Goal: Information Seeking & Learning: Find specific fact

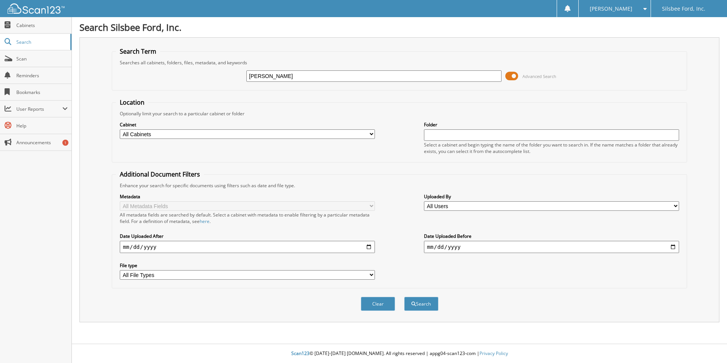
type input "[PERSON_NAME]"
click at [404, 296] on button "Search" at bounding box center [421, 303] width 34 height 14
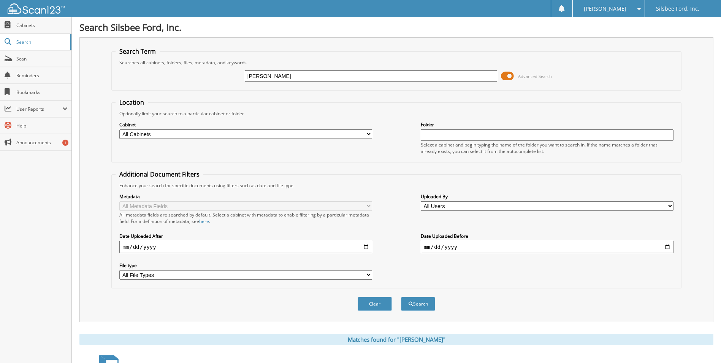
click at [254, 75] on input "[PERSON_NAME]" at bounding box center [371, 75] width 253 height 11
type input "[PERSON_NAME]"
click at [401, 296] on button "Search" at bounding box center [418, 303] width 34 height 14
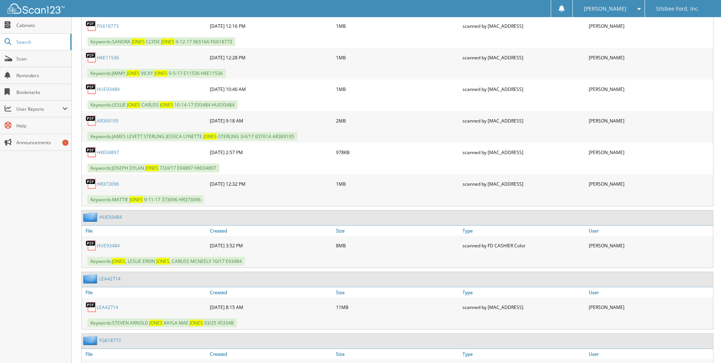
scroll to position [608, 0]
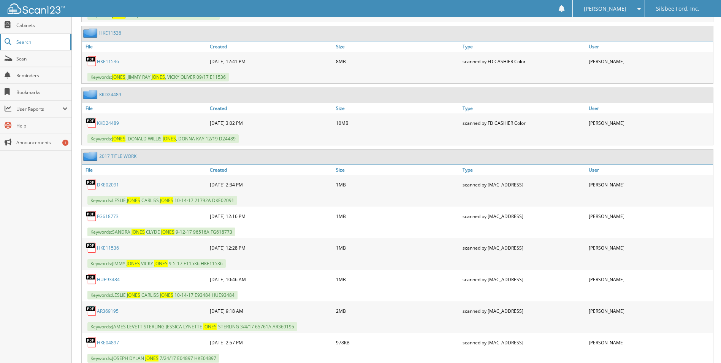
click at [38, 45] on span "Search" at bounding box center [41, 42] width 50 height 6
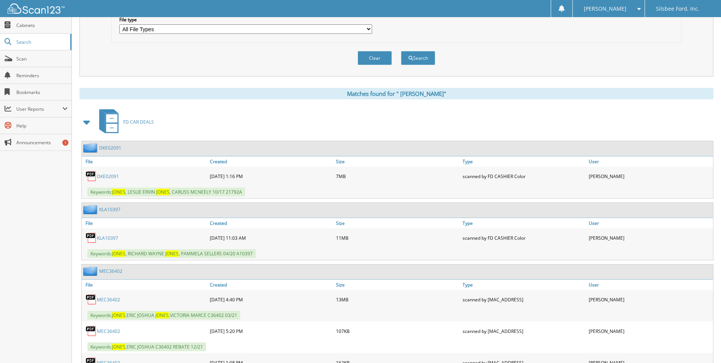
scroll to position [76, 0]
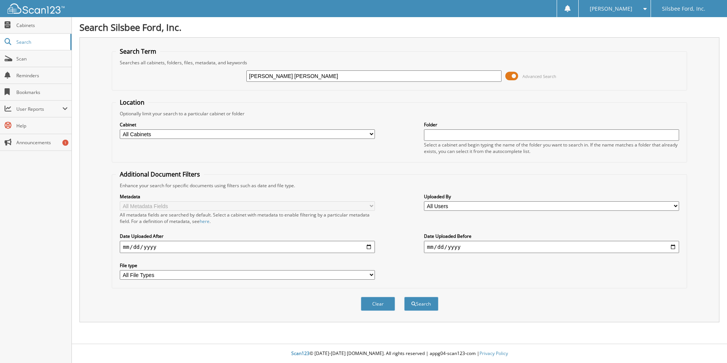
type input "JO ANN JONES"
click at [404, 296] on button "Search" at bounding box center [421, 303] width 34 height 14
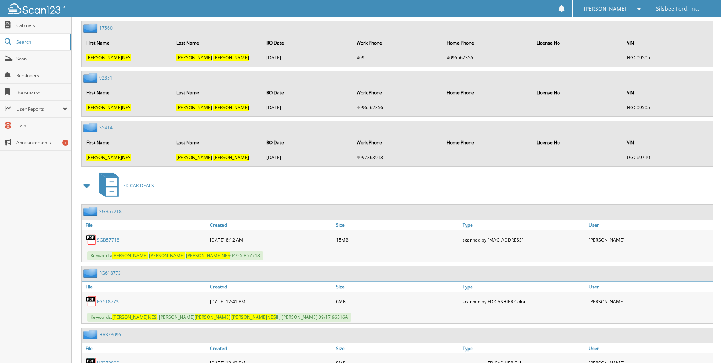
scroll to position [646, 0]
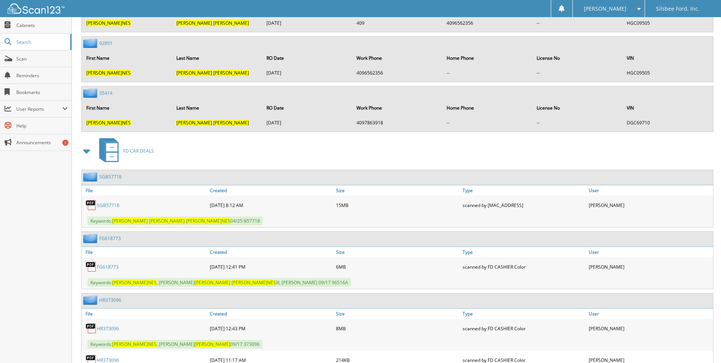
click at [105, 206] on link "SGB57718" at bounding box center [108, 205] width 22 height 6
